Goal: Information Seeking & Learning: Find specific fact

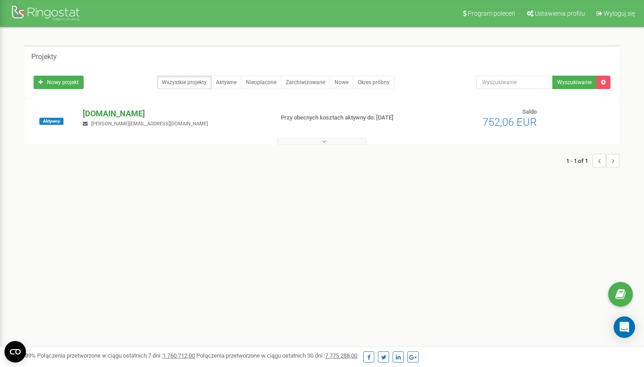
click at [141, 114] on p "[DOMAIN_NAME]" at bounding box center [174, 114] width 183 height 12
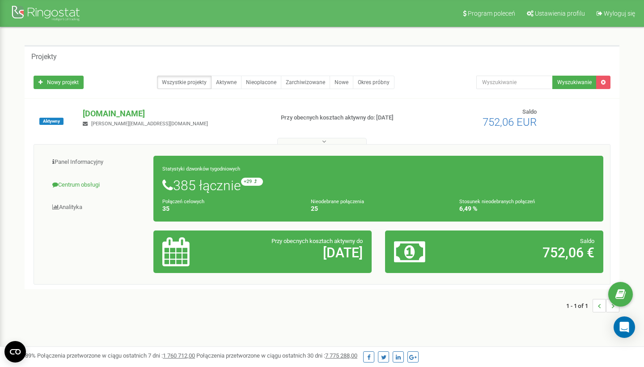
click at [70, 181] on link "Centrum obsługi" at bounding box center [97, 185] width 113 height 22
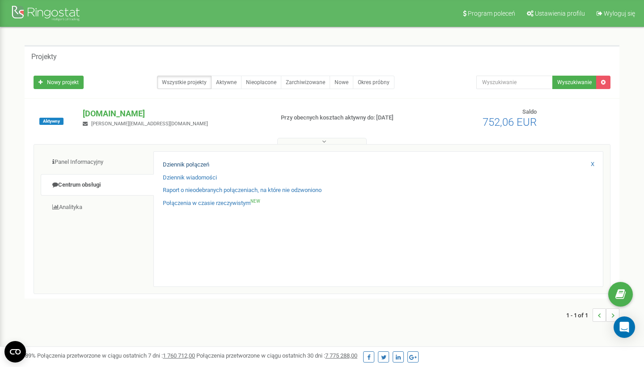
click at [181, 164] on link "Dziennik połączeń" at bounding box center [186, 164] width 46 height 8
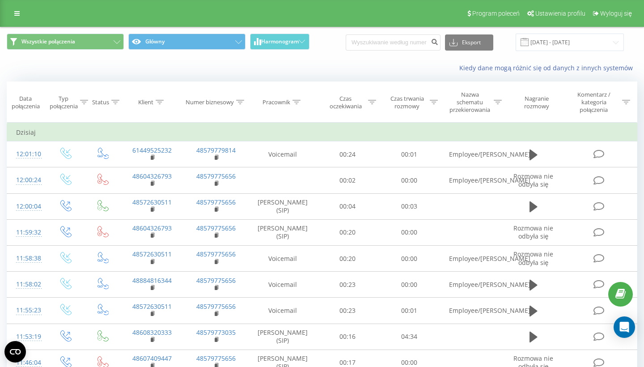
click at [157, 102] on icon at bounding box center [160, 102] width 8 height 4
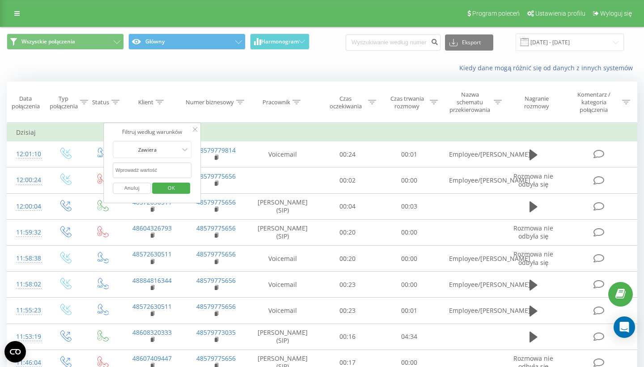
click at [165, 168] on input "text" at bounding box center [152, 170] width 79 height 16
click at [167, 188] on span "OK" at bounding box center [171, 188] width 25 height 14
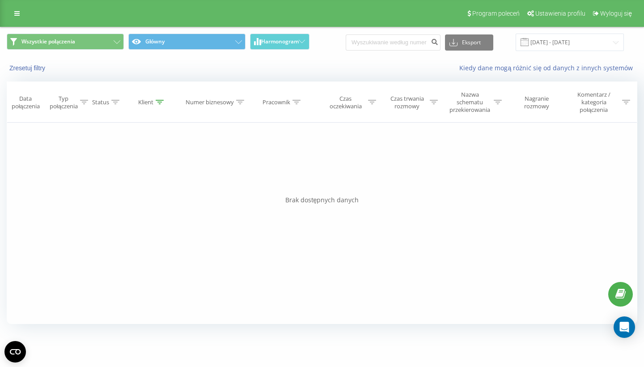
click at [156, 102] on icon at bounding box center [160, 102] width 8 height 4
click at [162, 169] on input "605899" at bounding box center [152, 170] width 79 height 16
type input "605899342"
click at [171, 186] on span "OK" at bounding box center [171, 188] width 25 height 14
click at [179, 77] on div "Zresetuj filtry Kiedy dane mogą różnić się od danych z innych systemów" at bounding box center [321, 67] width 643 height 21
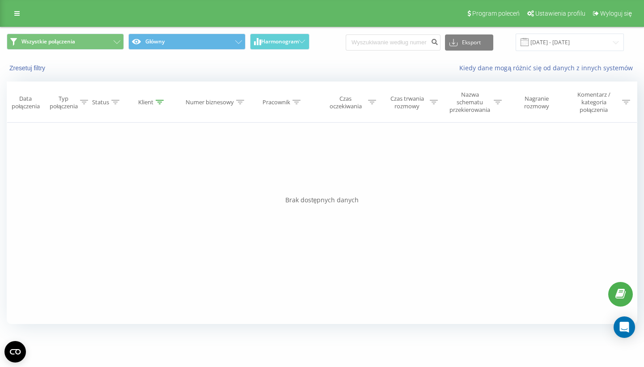
click at [156, 103] on icon at bounding box center [160, 102] width 8 height 4
click at [171, 165] on input "605899342" at bounding box center [152, 170] width 79 height 16
click at [177, 187] on span "OK" at bounding box center [171, 188] width 25 height 14
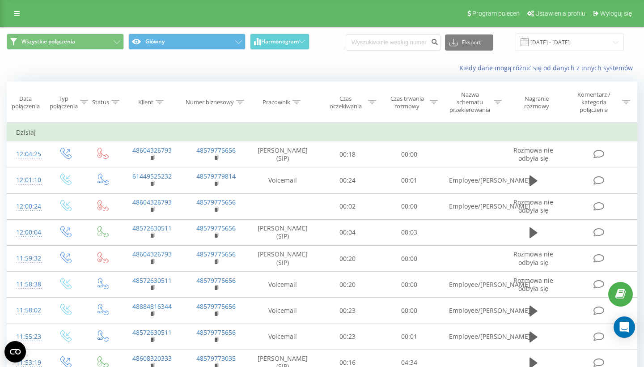
click at [290, 98] on div "Pracownik" at bounding box center [276, 102] width 28 height 8
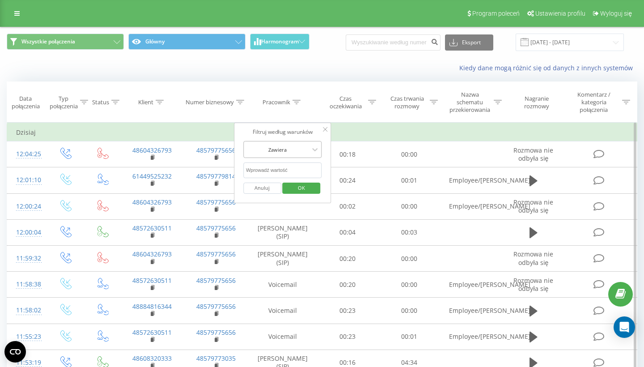
click at [281, 150] on div "Zawiera" at bounding box center [277, 149] width 63 height 5
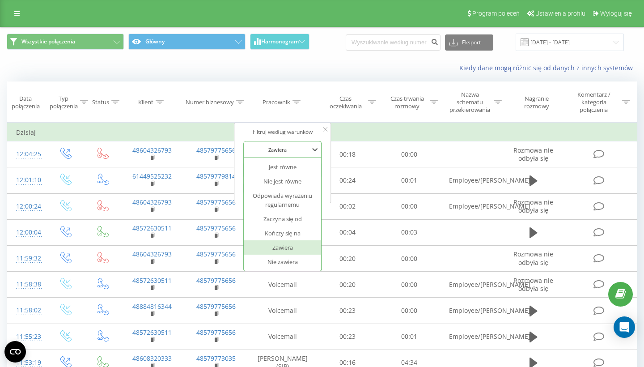
click at [304, 96] on th "Pracownik" at bounding box center [282, 102] width 69 height 41
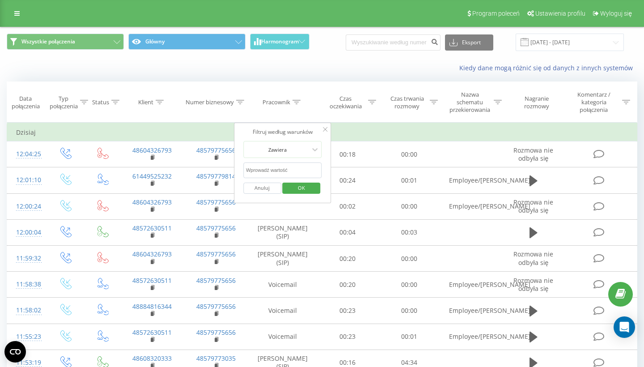
click at [305, 91] on th "Pracownik" at bounding box center [282, 102] width 69 height 41
